Goal: Information Seeking & Learning: Learn about a topic

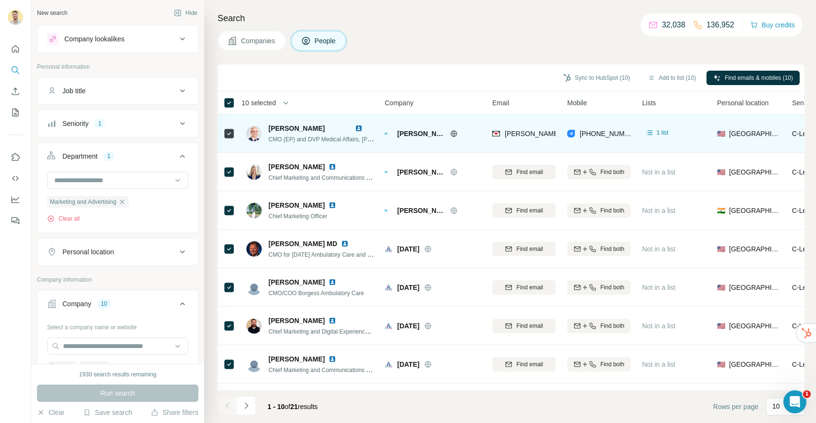
scroll to position [210, 0]
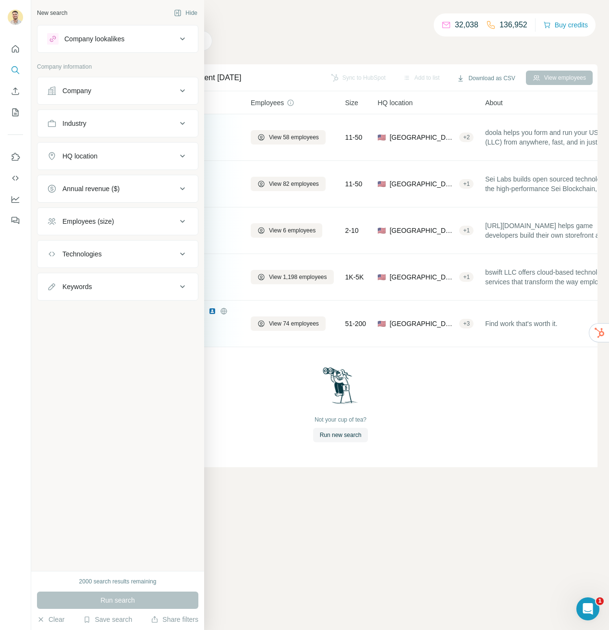
click at [79, 91] on div "Company" at bounding box center [76, 91] width 29 height 10
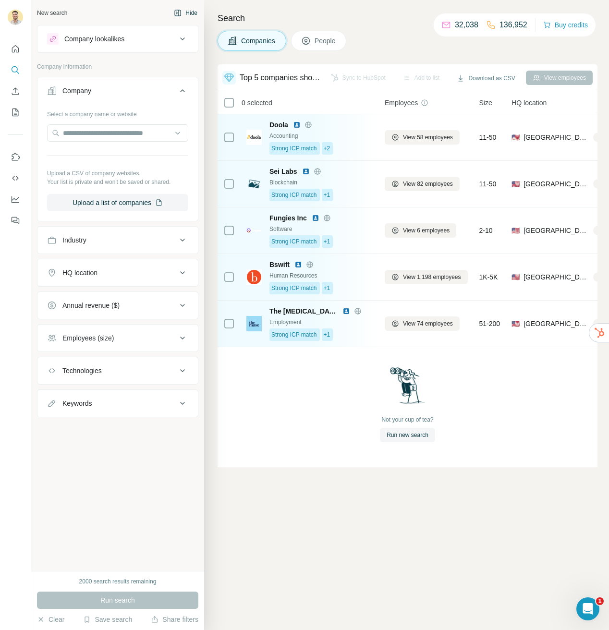
click at [188, 11] on button "Hide" at bounding box center [185, 13] width 37 height 14
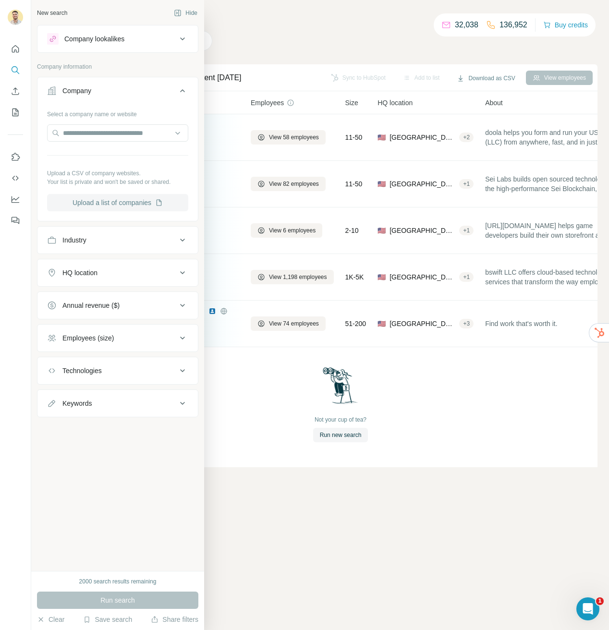
click at [120, 202] on button "Upload a list of companies" at bounding box center [117, 202] width 141 height 17
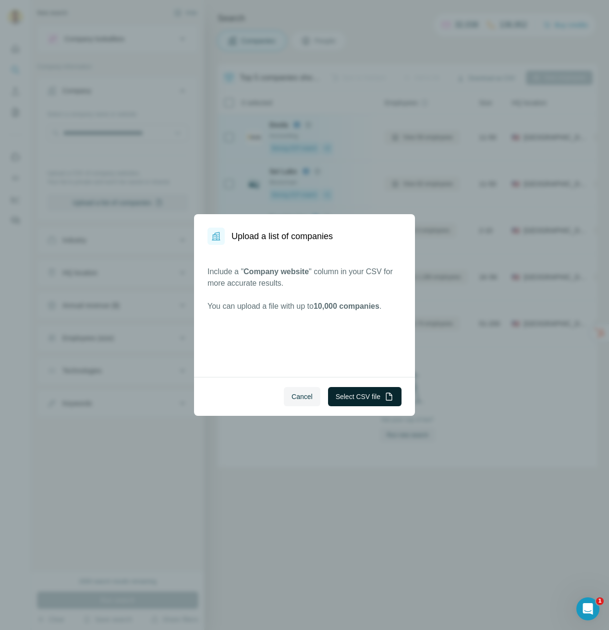
click at [360, 399] on button "Select CSV file" at bounding box center [364, 396] width 73 height 19
click at [351, 395] on button "Select CSV file" at bounding box center [364, 396] width 73 height 19
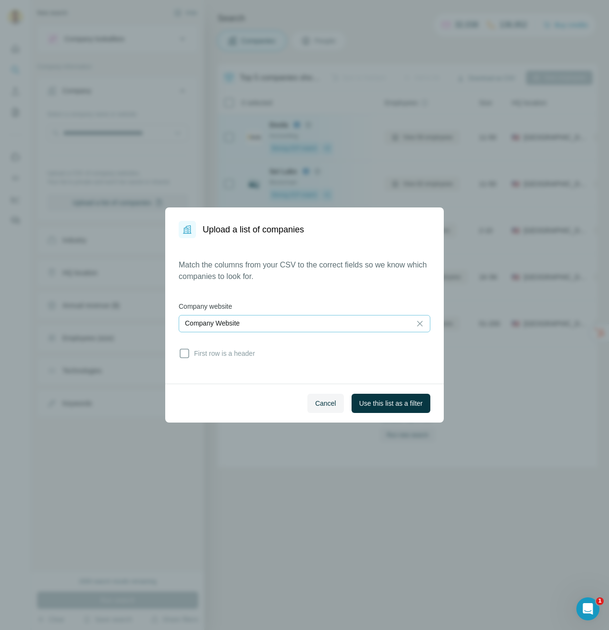
click at [233, 322] on p "Company Website" at bounding box center [212, 323] width 55 height 10
drag, startPoint x: 256, startPoint y: 307, endPoint x: 249, endPoint y: 313, distance: 8.9
click at [256, 307] on label "Company website" at bounding box center [305, 307] width 252 height 10
click at [183, 352] on icon at bounding box center [185, 354] width 12 height 12
click at [386, 402] on span "Use this list as a filter" at bounding box center [390, 404] width 63 height 10
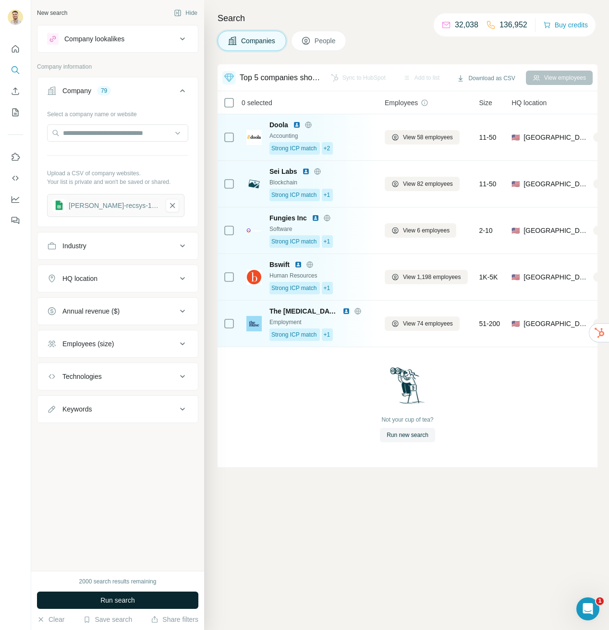
click at [129, 603] on span "Run search" at bounding box center [117, 600] width 35 height 10
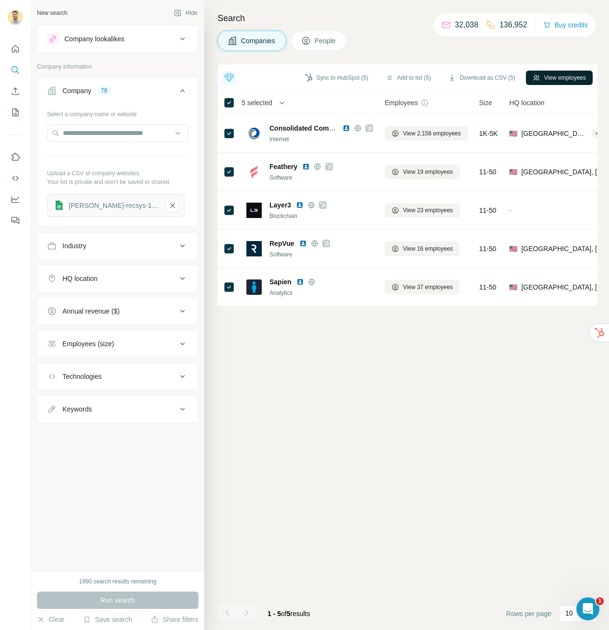
click at [559, 76] on button "View employees" at bounding box center [559, 78] width 67 height 14
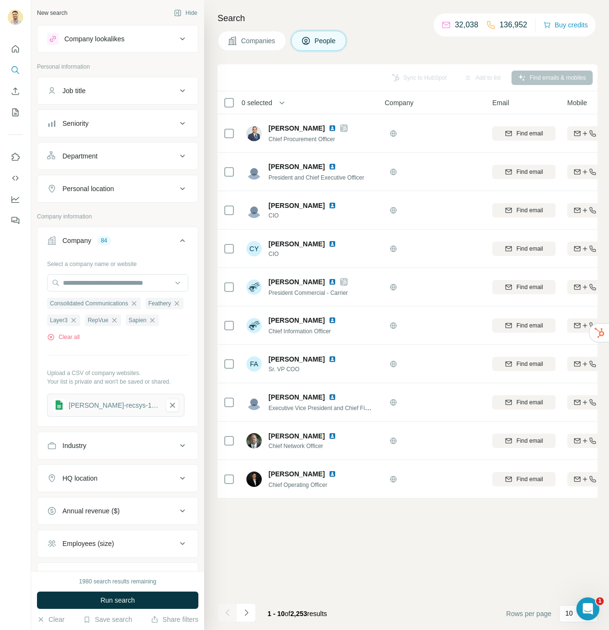
click at [147, 96] on button "Job title" at bounding box center [117, 90] width 160 height 23
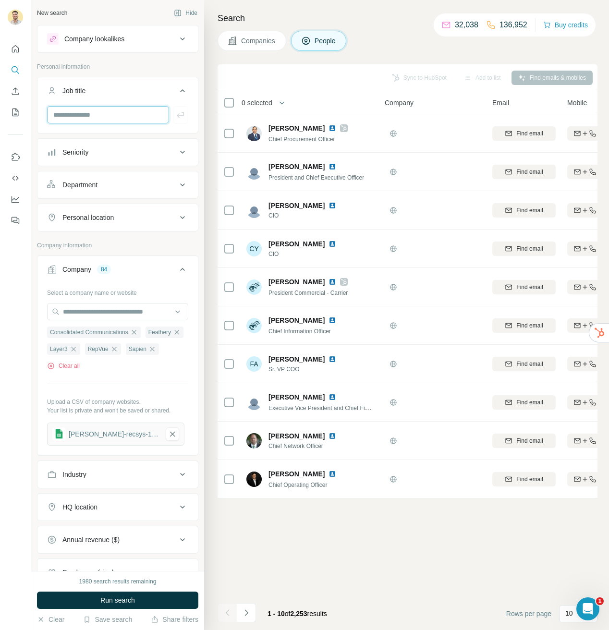
click at [109, 115] on input "text" at bounding box center [108, 114] width 122 height 17
type input "*********"
click at [184, 118] on icon "button" at bounding box center [181, 115] width 10 height 10
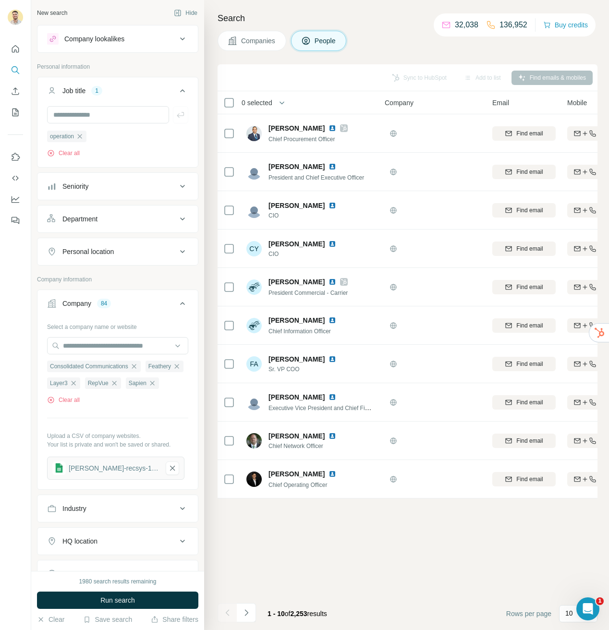
click at [136, 596] on button "Run search" at bounding box center [117, 600] width 161 height 17
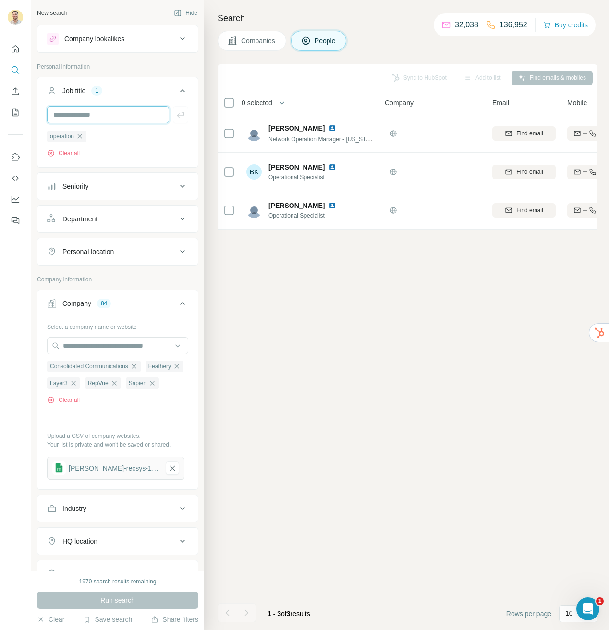
click at [97, 114] on input "text" at bounding box center [108, 114] width 122 height 17
type input "**********"
click at [181, 114] on icon "button" at bounding box center [181, 115] width 10 height 10
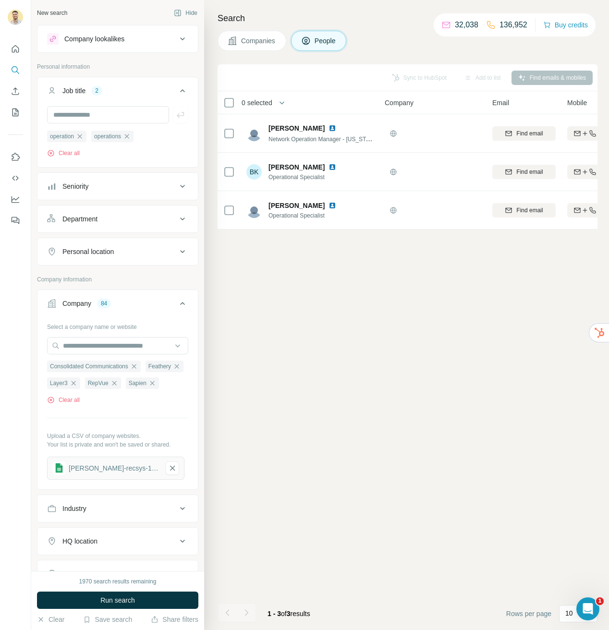
click at [144, 604] on button "Run search" at bounding box center [117, 600] width 161 height 17
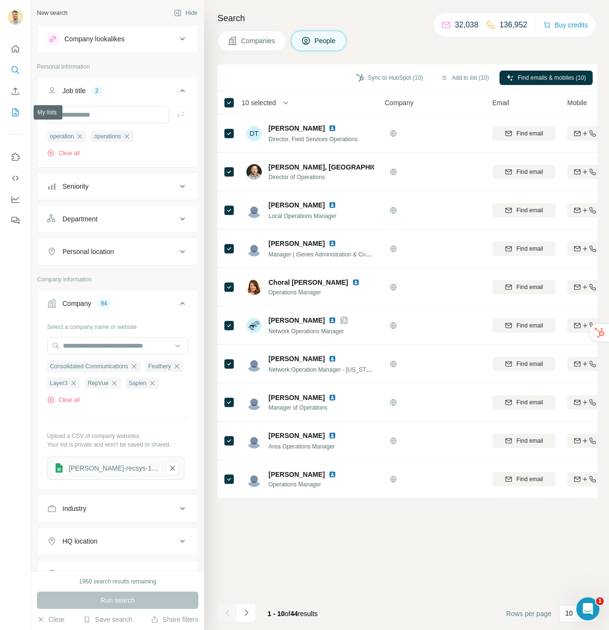
click at [15, 113] on icon "My lists" at bounding box center [16, 112] width 5 height 6
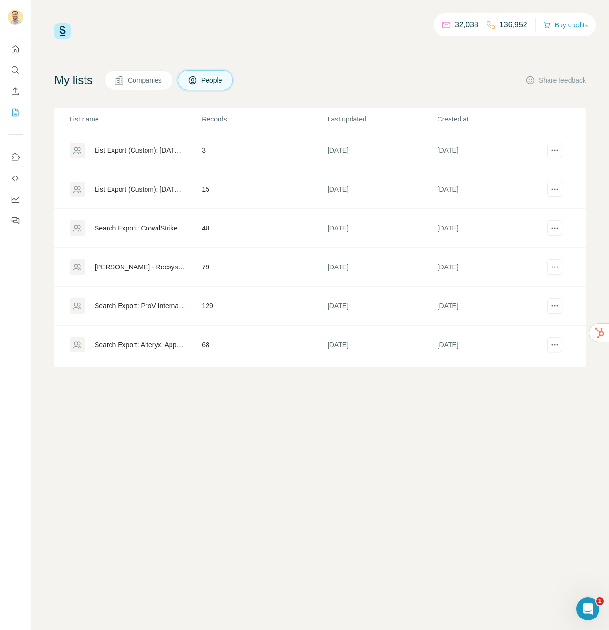
click at [132, 190] on div "List Export (Custom): [DATE] 08:34" at bounding box center [140, 189] width 91 height 10
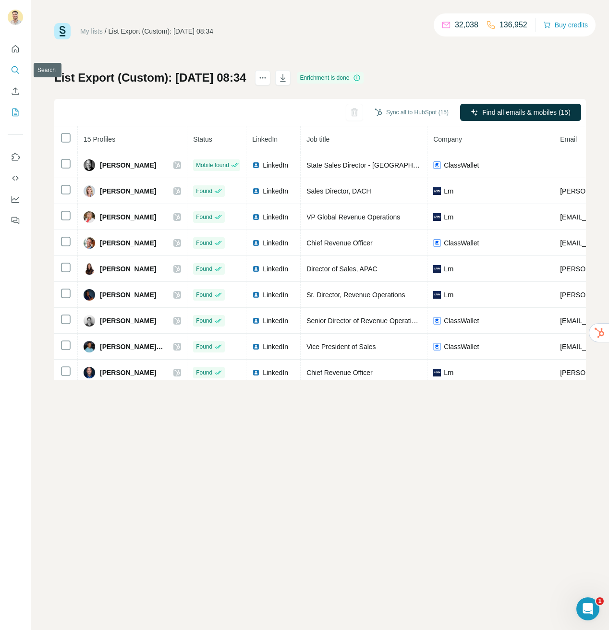
click at [14, 69] on icon "Search" at bounding box center [16, 70] width 10 height 10
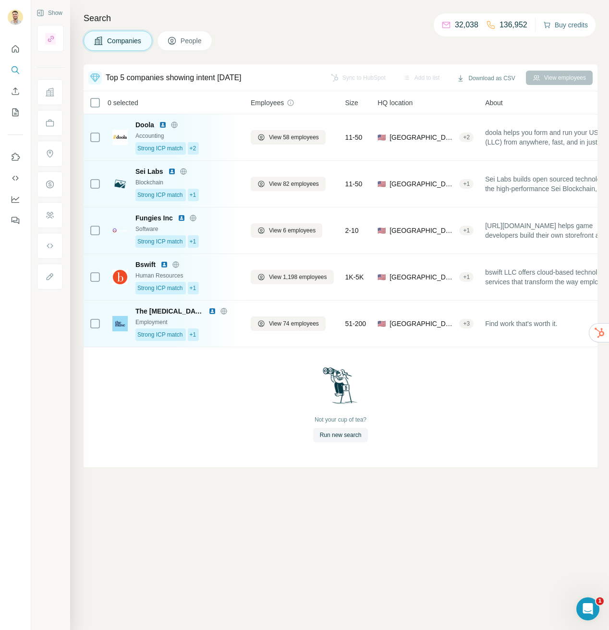
click at [564, 24] on button "Buy credits" at bounding box center [565, 24] width 45 height 13
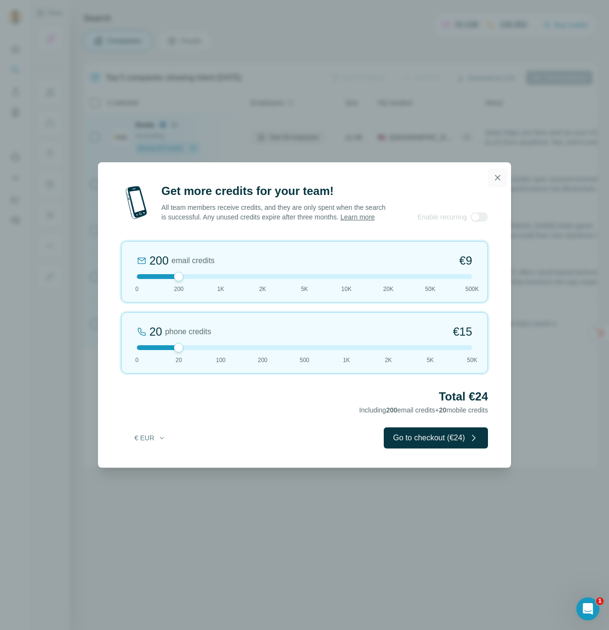
click at [496, 173] on icon "button" at bounding box center [498, 178] width 10 height 10
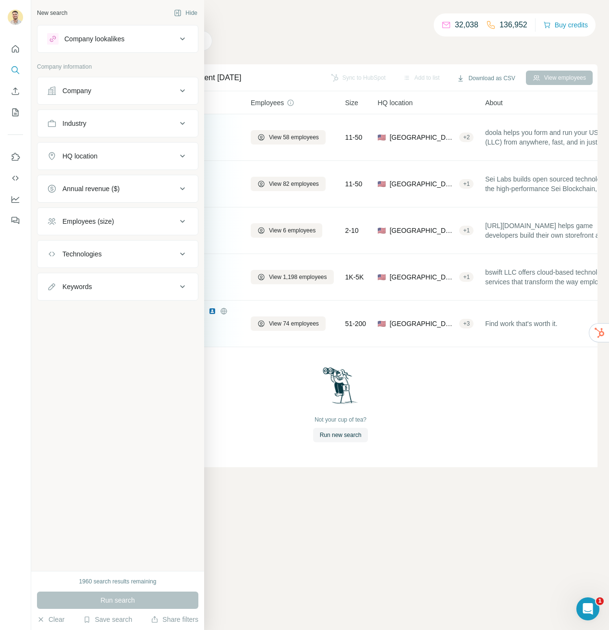
click at [91, 94] on div "Company" at bounding box center [76, 91] width 29 height 10
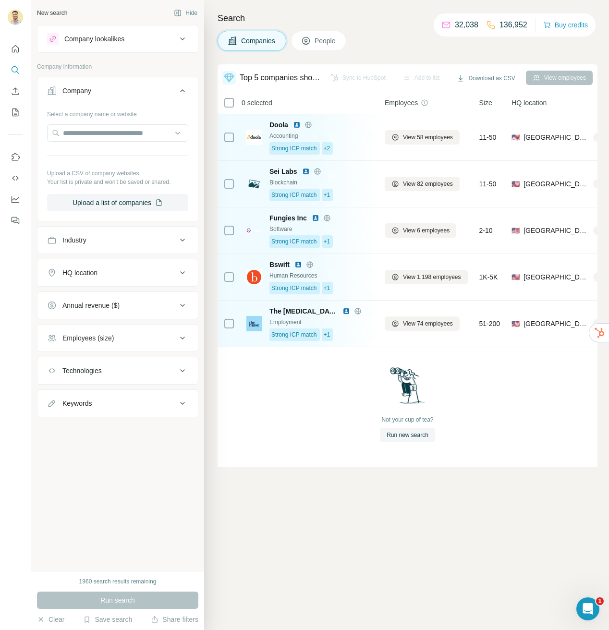
click at [170, 92] on div "Company" at bounding box center [112, 91] width 130 height 10
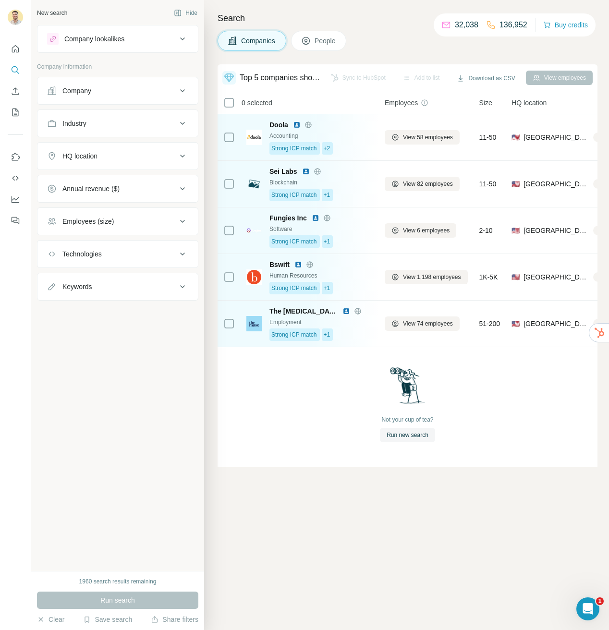
click at [206, 49] on div "Search Companies People Top 5 companies showing intent [DATE] Sync to HubSpot A…" at bounding box center [406, 315] width 405 height 630
click at [311, 45] on icon at bounding box center [306, 41] width 10 height 10
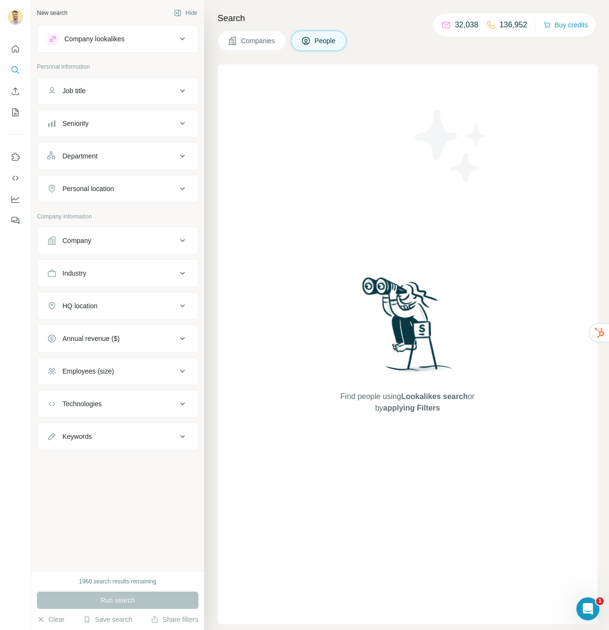
click at [124, 92] on div "Job title" at bounding box center [112, 91] width 130 height 10
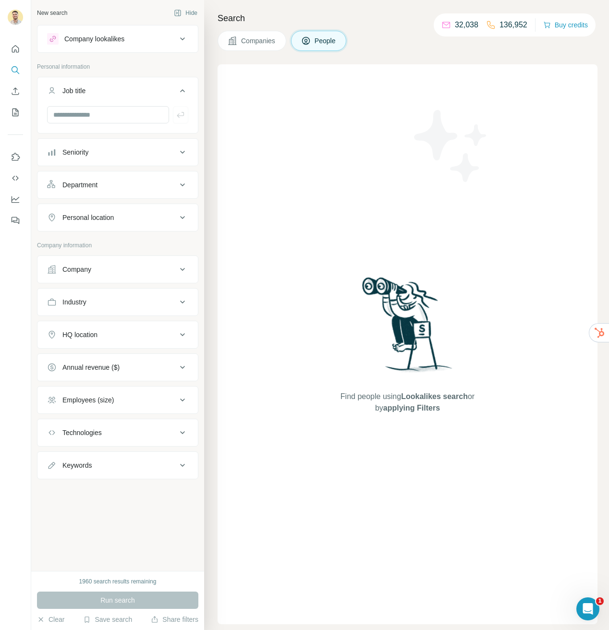
click at [113, 154] on div "Seniority" at bounding box center [112, 152] width 130 height 10
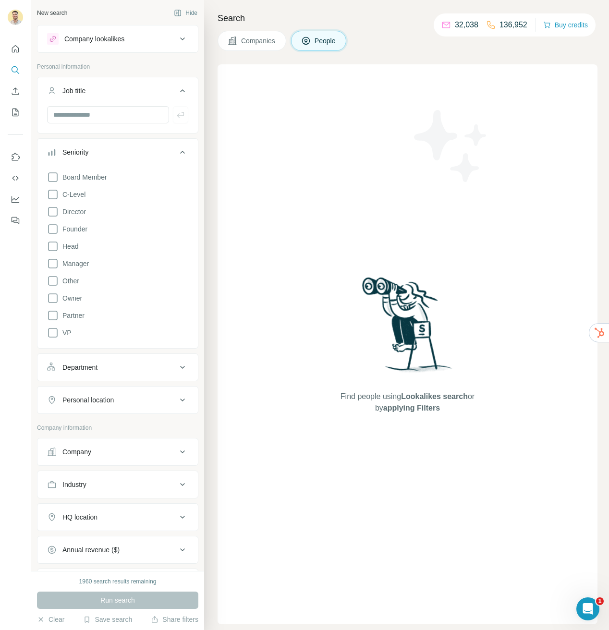
click at [141, 154] on div "Seniority" at bounding box center [112, 152] width 130 height 10
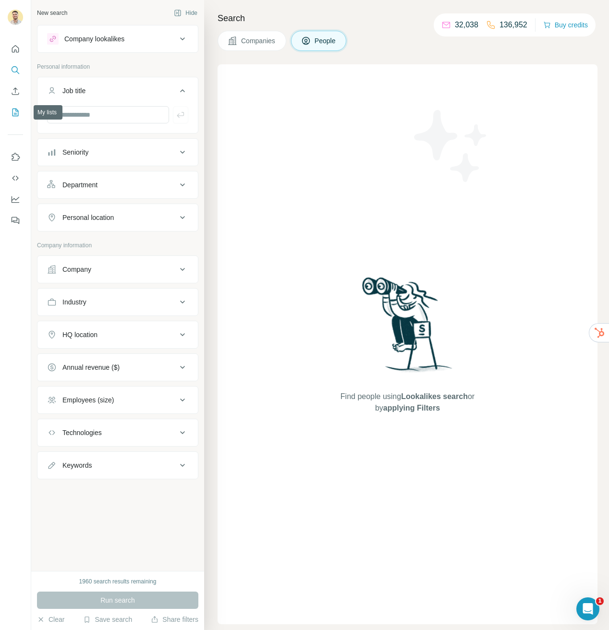
click at [16, 116] on icon "My lists" at bounding box center [16, 113] width 10 height 10
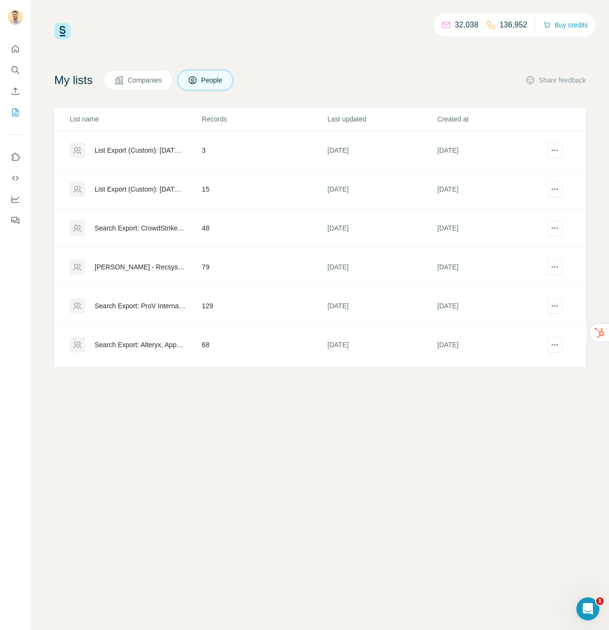
click at [142, 152] on div "List Export (Custom): [DATE] 08:36" at bounding box center [140, 150] width 91 height 10
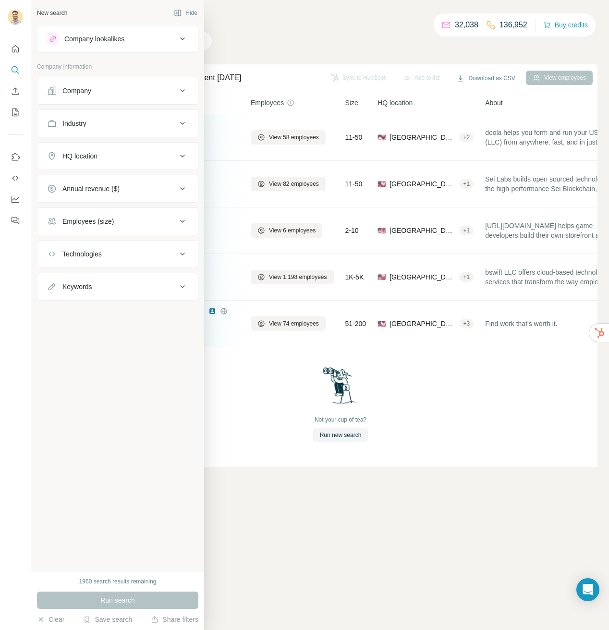
click at [71, 96] on button "Company" at bounding box center [117, 90] width 160 height 23
